Goal: Find specific page/section: Find specific page/section

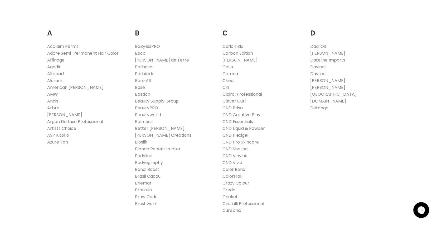
scroll to position [187, 0]
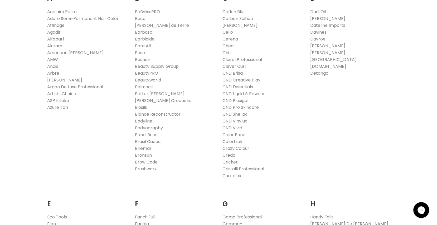
click at [230, 25] on link "[PERSON_NAME]" at bounding box center [239, 25] width 35 height 6
